Goal: Check status

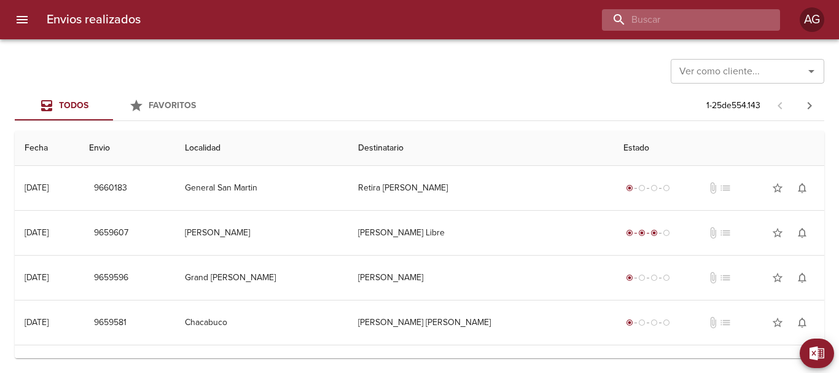
click at [728, 21] on input "buscar" at bounding box center [680, 19] width 157 height 21
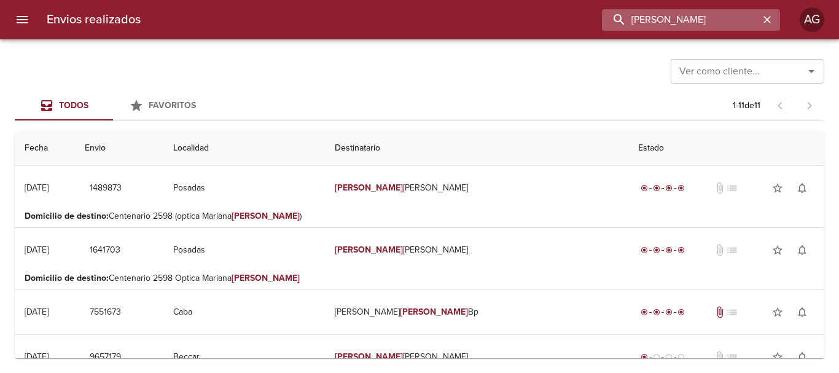
type input "[PERSON_NAME]"
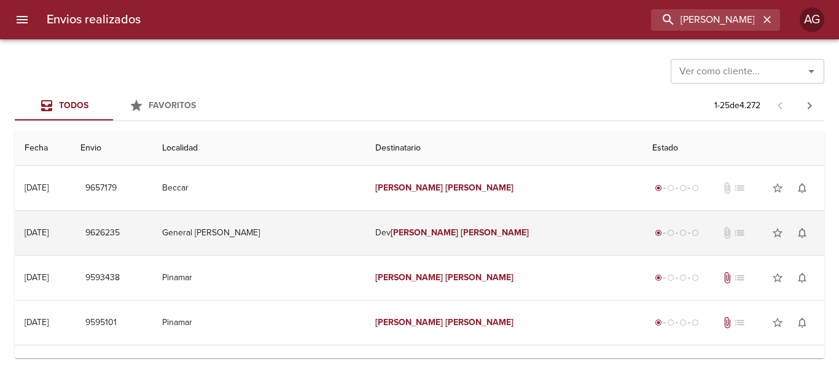
click at [403, 246] on td "[PERSON_NAME]" at bounding box center [504, 233] width 278 height 44
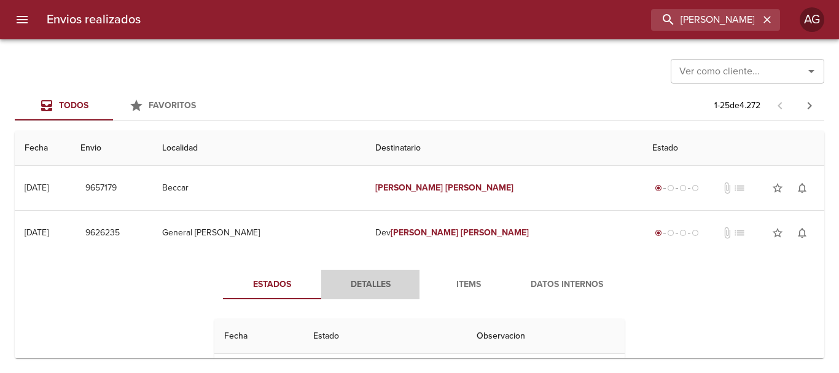
drag, startPoint x: 370, startPoint y: 287, endPoint x: 419, endPoint y: 311, distance: 54.7
click at [370, 287] on span "Detalles" at bounding box center [371, 284] width 84 height 15
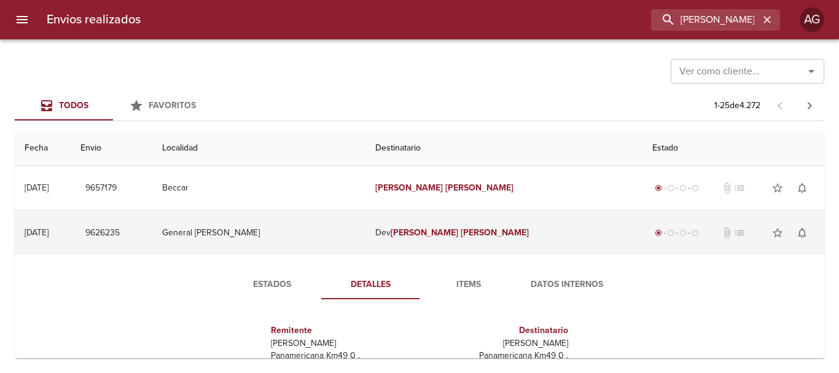
click at [415, 249] on td "[PERSON_NAME]" at bounding box center [504, 233] width 278 height 44
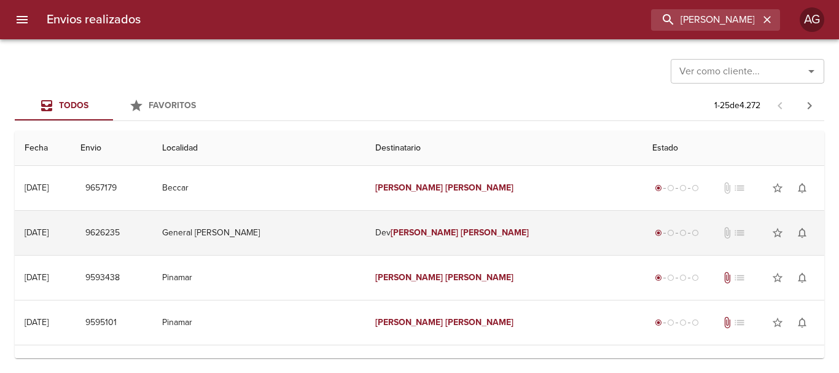
scroll to position [61, 0]
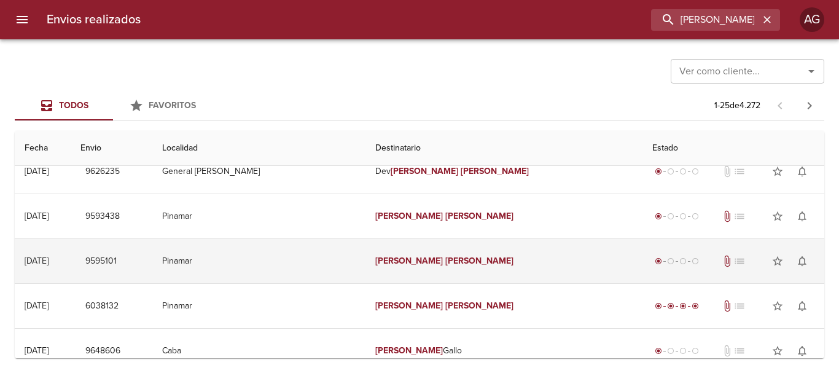
click at [445, 257] on em "[PERSON_NAME]" at bounding box center [479, 260] width 68 height 10
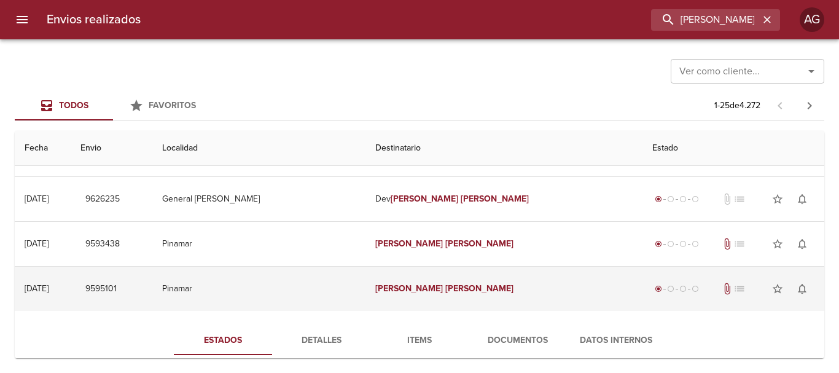
scroll to position [0, 0]
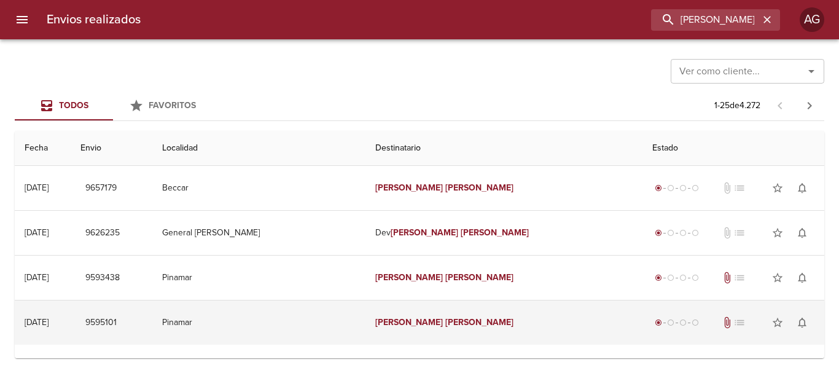
click at [346, 329] on td "Pinamar" at bounding box center [258, 322] width 212 height 44
